Goal: Check status: Check status

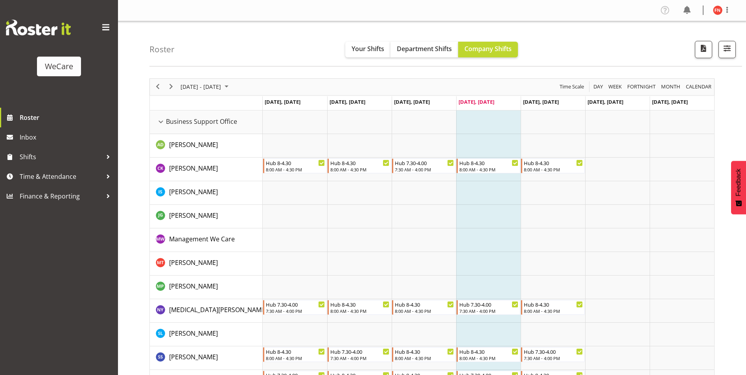
scroll to position [3185, 0]
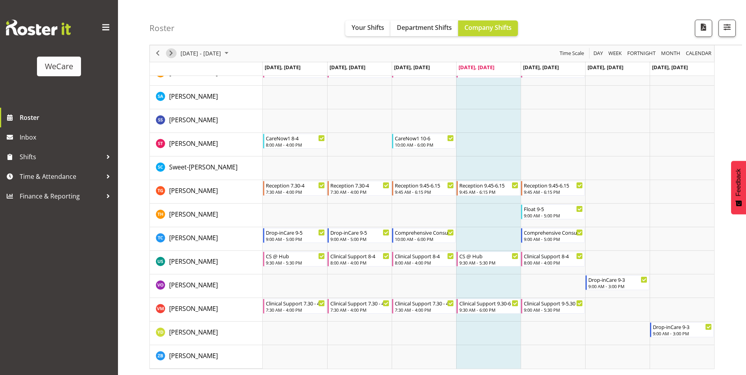
click at [176, 52] on button "Next" at bounding box center [171, 54] width 11 height 10
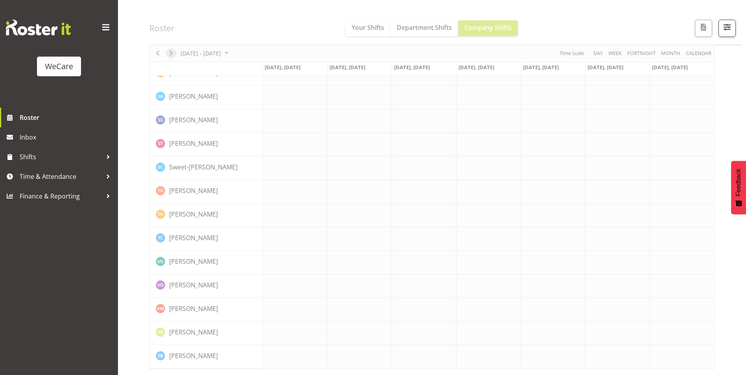
scroll to position [3139, 0]
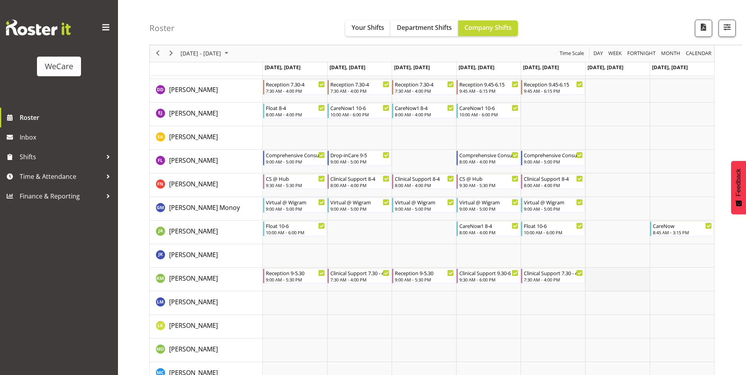
scroll to position [2501, 0]
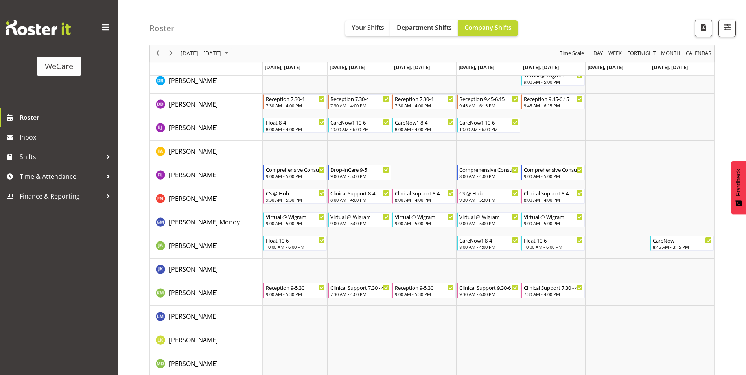
click at [90, 262] on div "WeCare Roster Inbox Shifts Time & Attendance Finance & Reporting" at bounding box center [59, 187] width 118 height 375
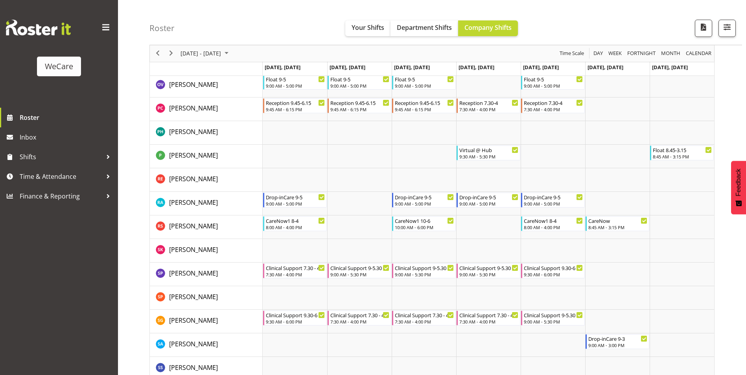
scroll to position [2934, 0]
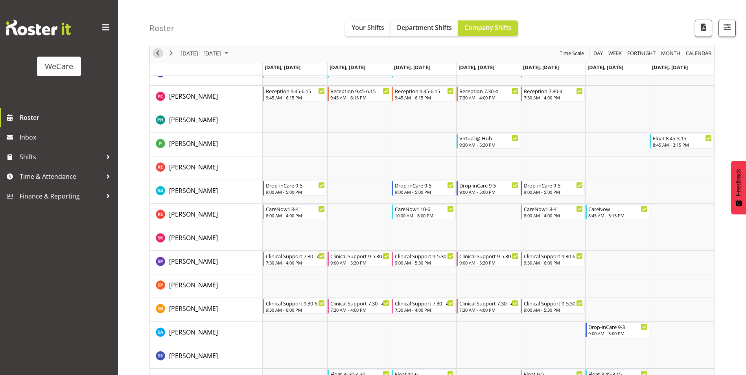
click at [158, 56] on span "Previous" at bounding box center [157, 54] width 9 height 10
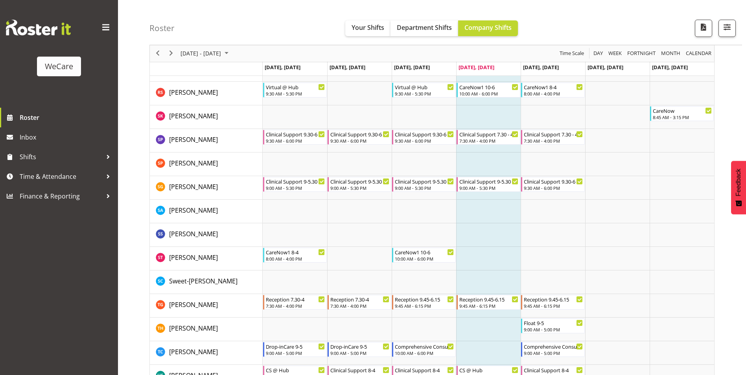
scroll to position [2989, 0]
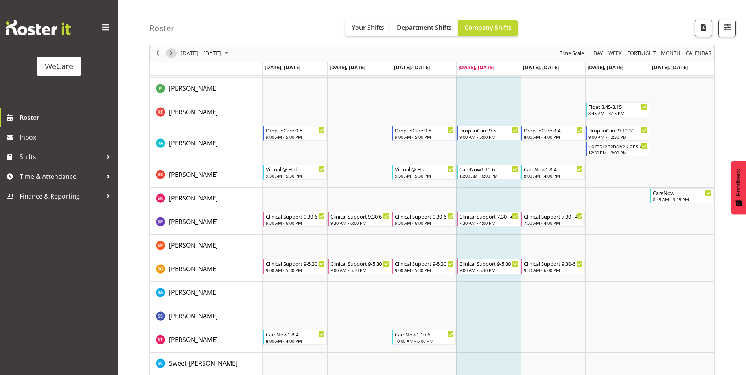
click at [173, 55] on span "Next" at bounding box center [170, 54] width 9 height 10
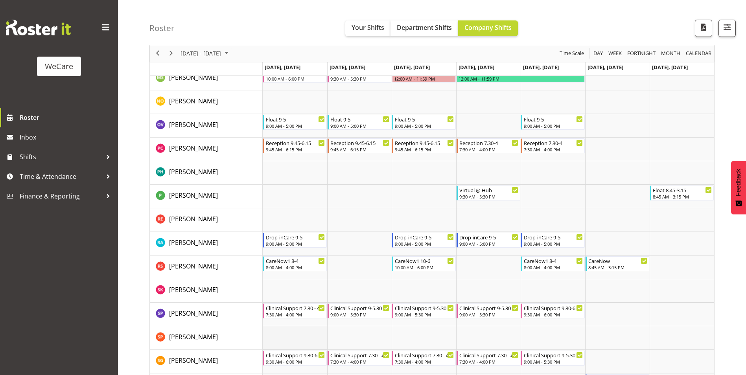
scroll to position [2855, 0]
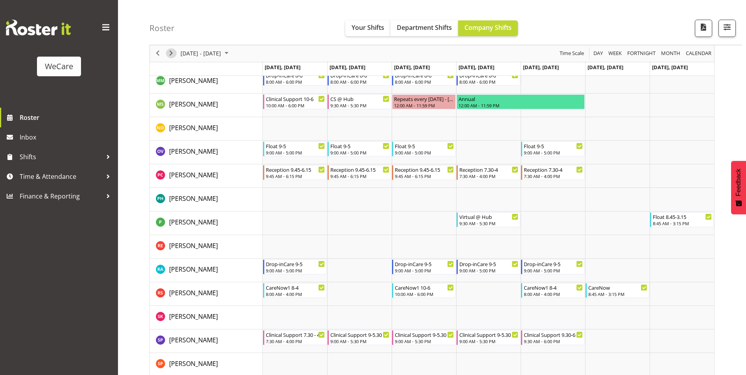
click at [174, 53] on span "Next" at bounding box center [170, 54] width 9 height 10
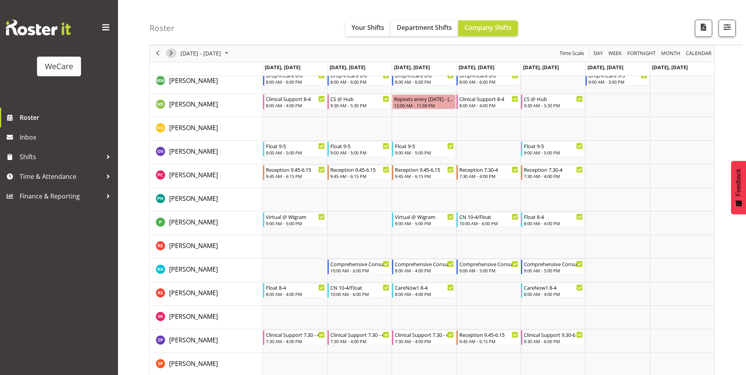
click at [172, 54] on span "Next" at bounding box center [170, 54] width 9 height 10
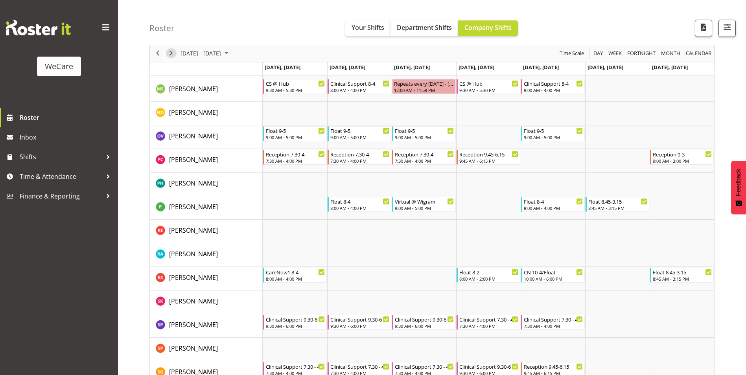
click at [173, 53] on span "Next" at bounding box center [170, 54] width 9 height 10
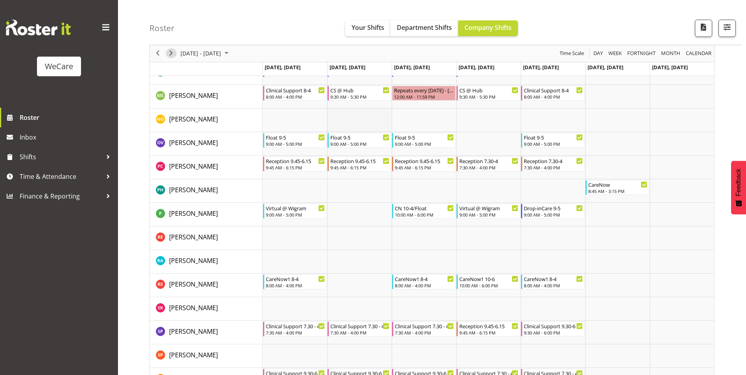
scroll to position [2816, 0]
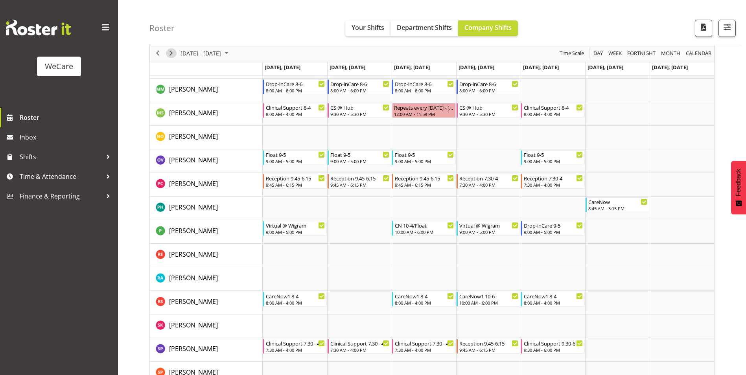
click at [174, 53] on span "Next" at bounding box center [170, 54] width 9 height 10
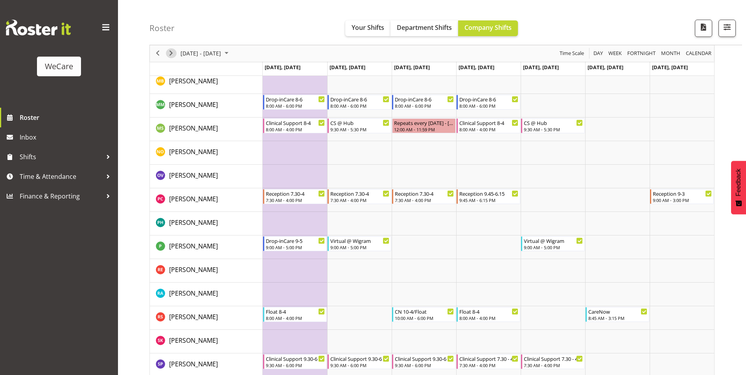
click at [174, 52] on span "Next" at bounding box center [170, 54] width 9 height 10
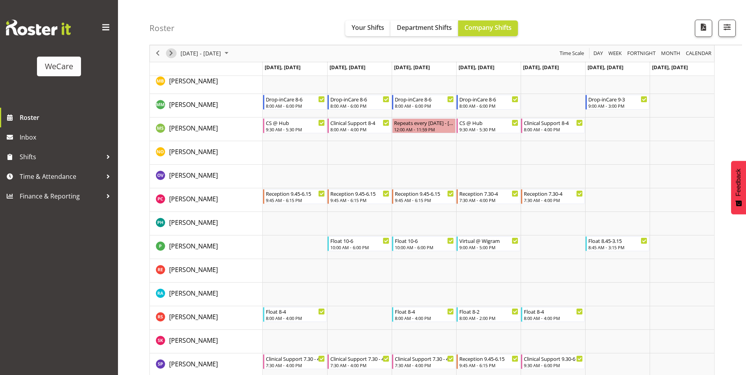
click at [172, 53] on span "Next" at bounding box center [170, 54] width 9 height 10
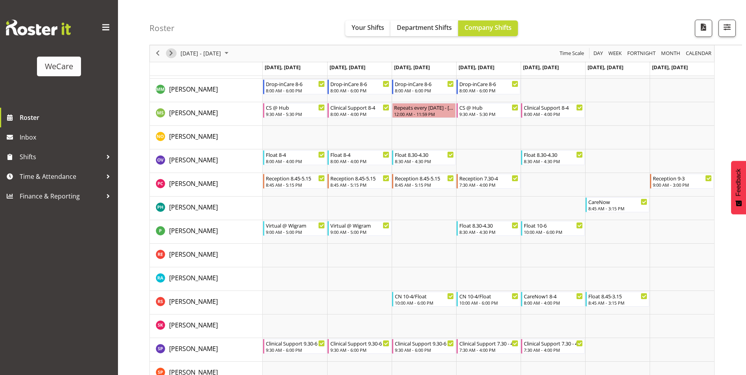
click at [172, 57] on span "Next" at bounding box center [170, 54] width 9 height 10
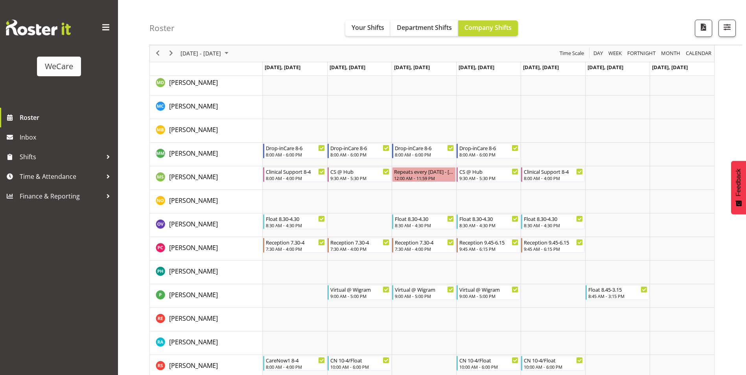
scroll to position [2837, 0]
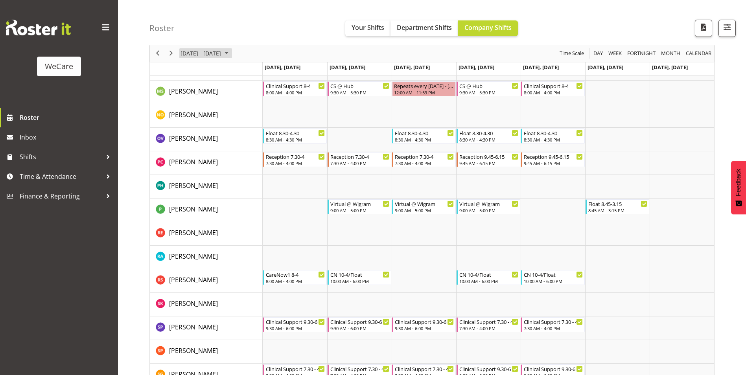
click at [231, 53] on span "October 2025" at bounding box center [226, 54] width 9 height 10
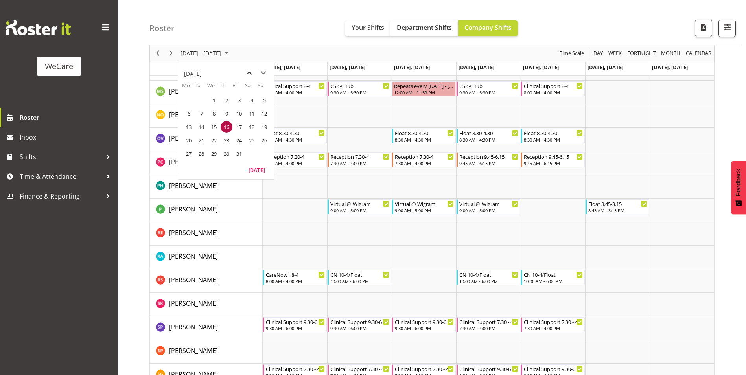
click at [249, 70] on span "previous month" at bounding box center [249, 73] width 14 height 14
click at [247, 71] on span "previous month" at bounding box center [249, 73] width 14 height 14
click at [238, 140] on span "22" at bounding box center [239, 140] width 12 height 12
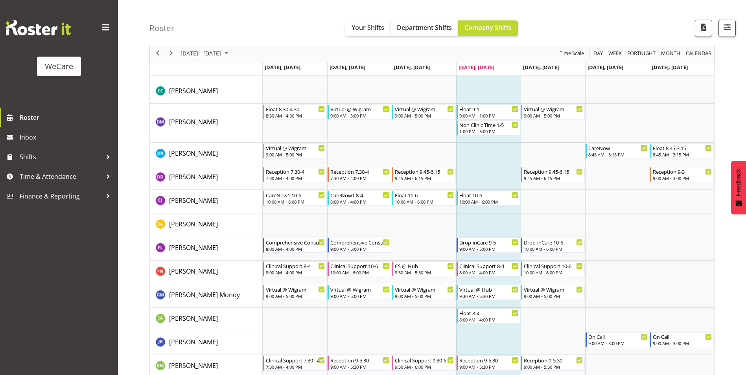
scroll to position [2438, 0]
